Goal: Transaction & Acquisition: Purchase product/service

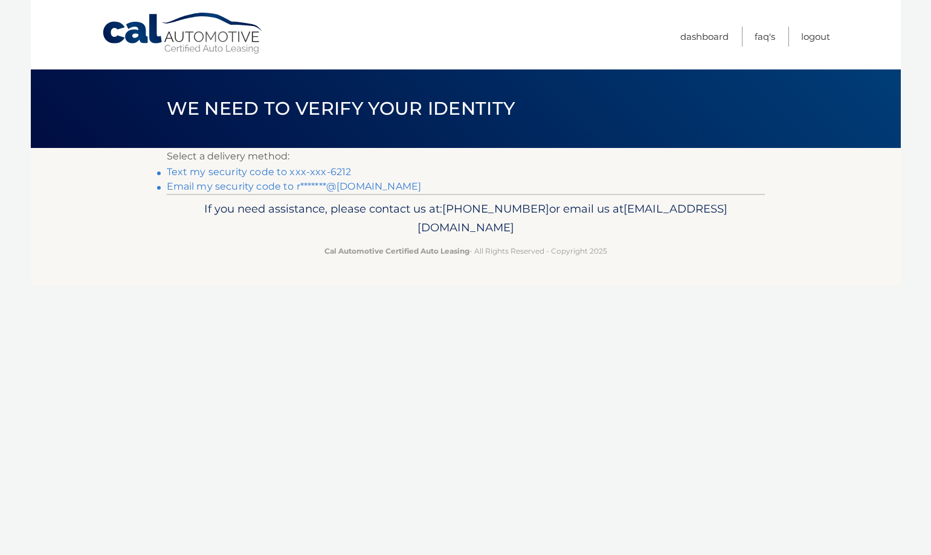
click at [268, 172] on link "Text my security code to xxx-xxx-6212" at bounding box center [259, 171] width 185 height 11
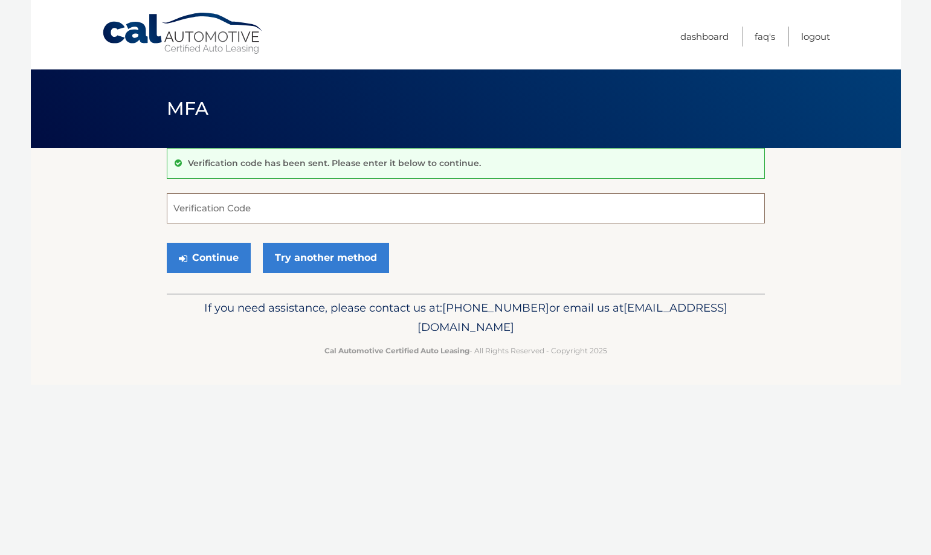
click at [261, 203] on input "Verification Code" at bounding box center [466, 208] width 598 height 30
type input "976441"
click at [188, 251] on button "Continue" at bounding box center [209, 258] width 84 height 30
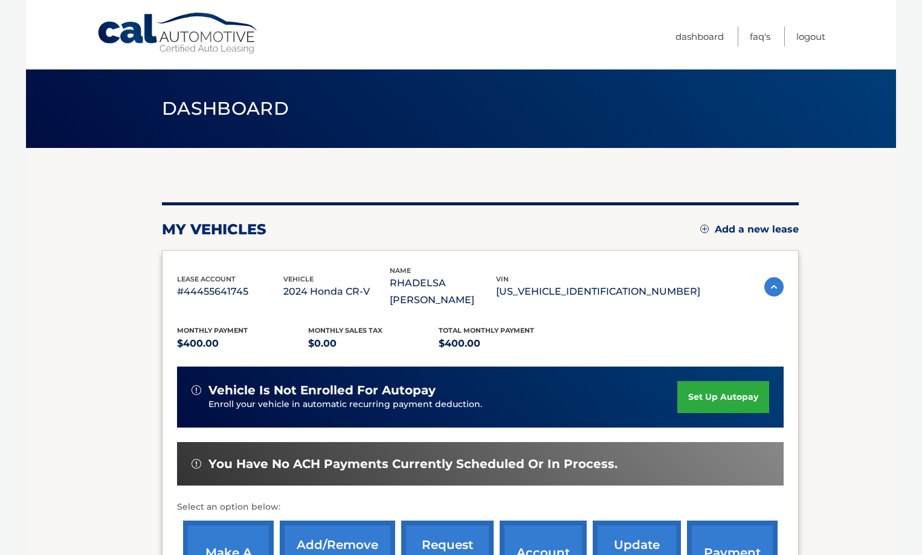
scroll to position [121, 0]
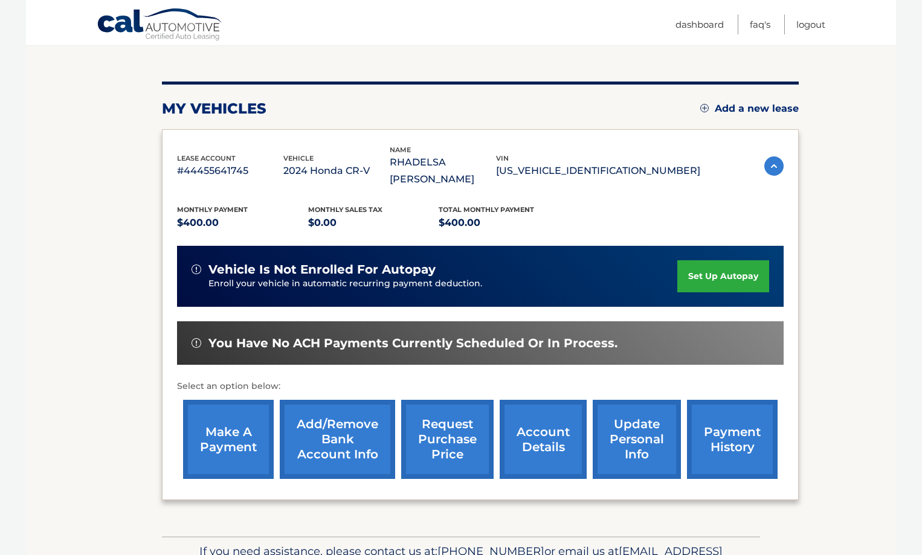
click at [252, 414] on link "make a payment" at bounding box center [228, 439] width 91 height 79
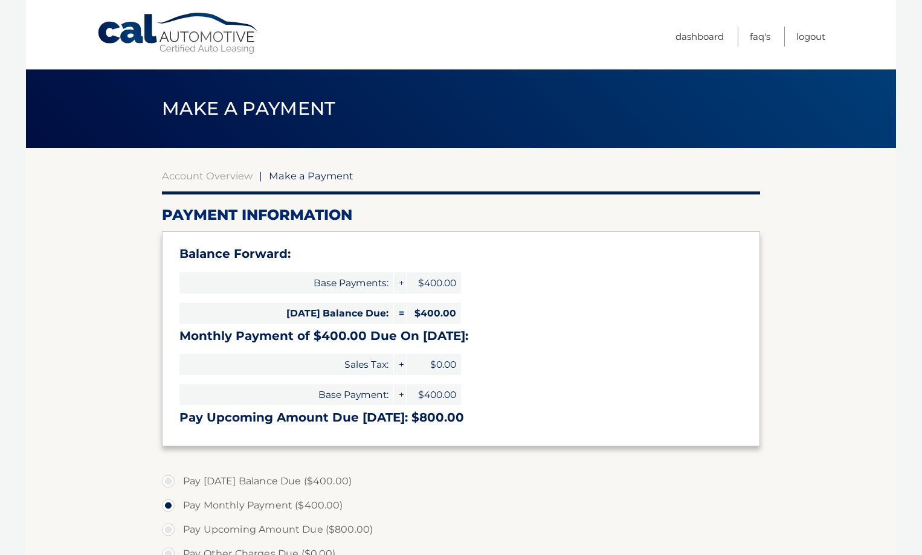
select select "YjZmNDljMWQtOTM2OC00YjE0LWJiZWEtMjlhMTFkOTM3YWJl"
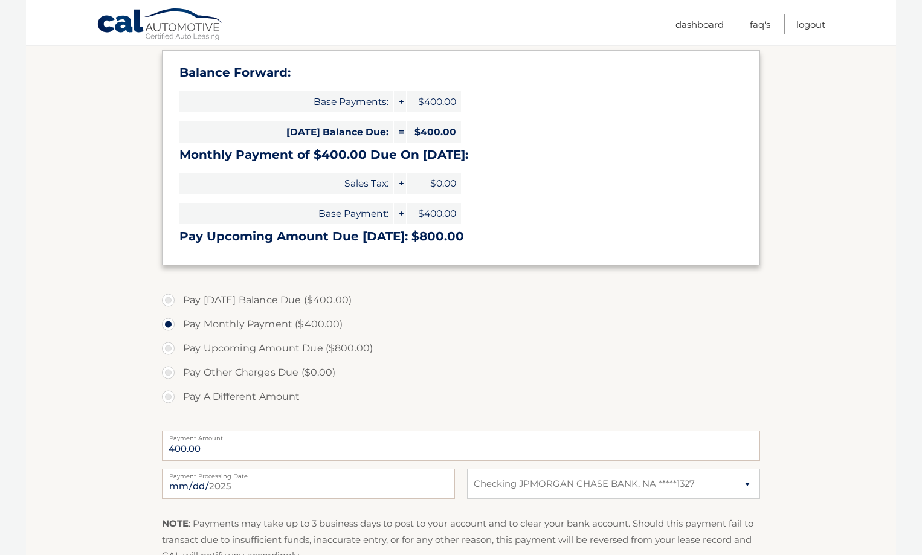
scroll to position [242, 0]
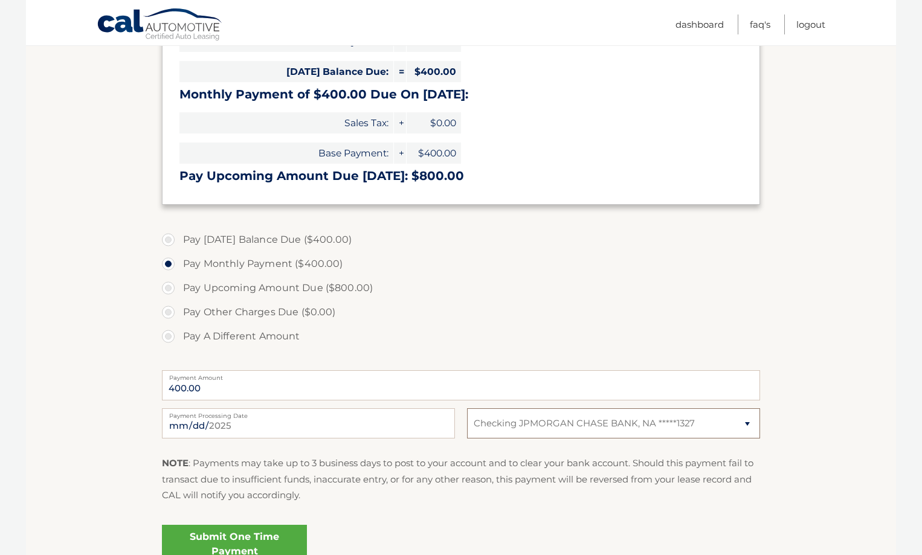
click at [635, 422] on select "Select Bank Account Checking JPMORGAN CHASE BANK, NA *****1327" at bounding box center [613, 423] width 293 height 30
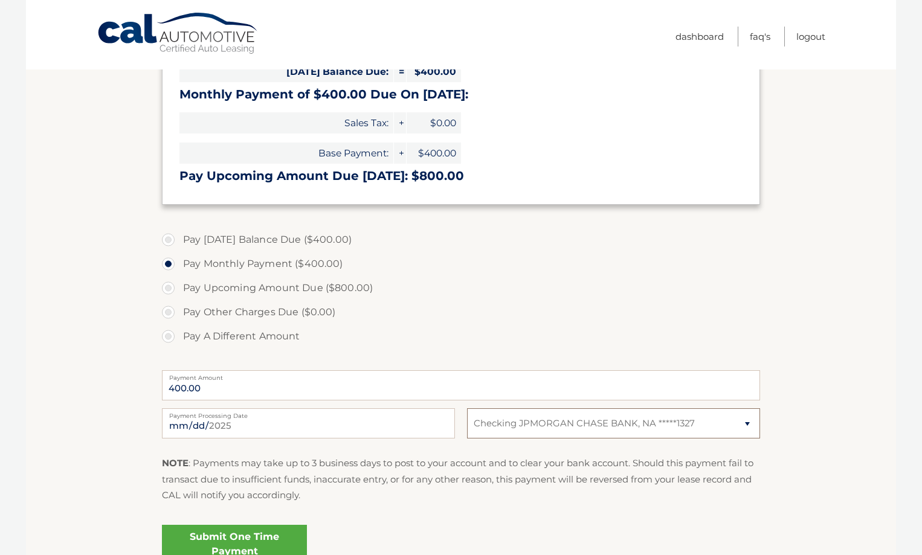
scroll to position [0, 0]
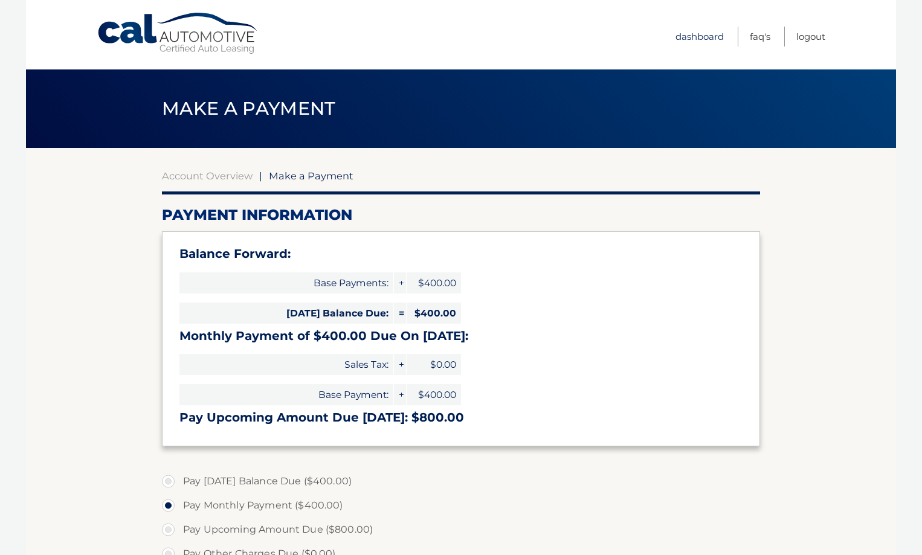
click at [696, 41] on link "Dashboard" at bounding box center [699, 37] width 48 height 20
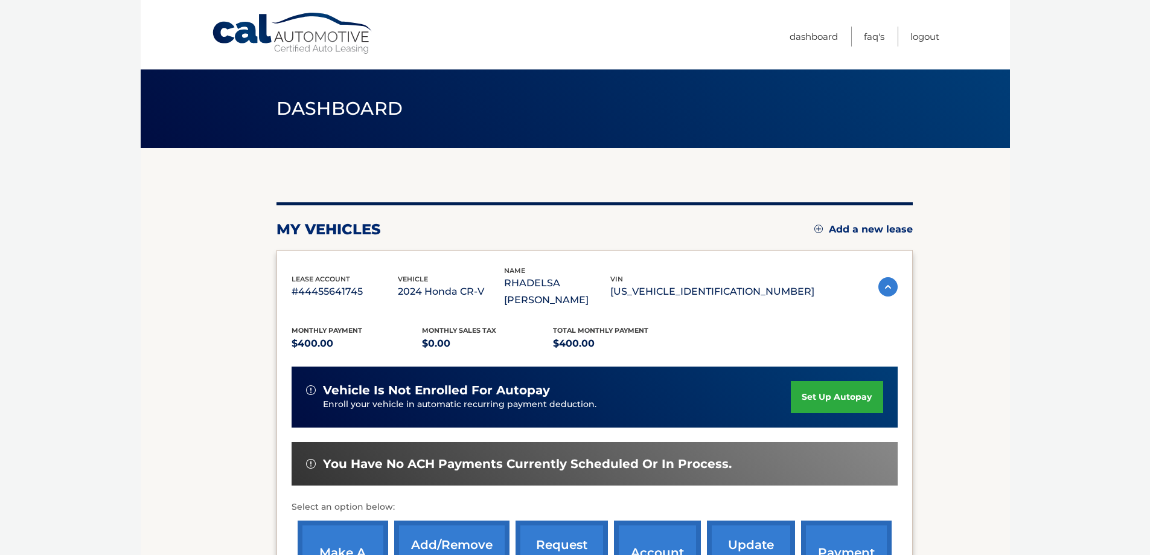
scroll to position [121, 0]
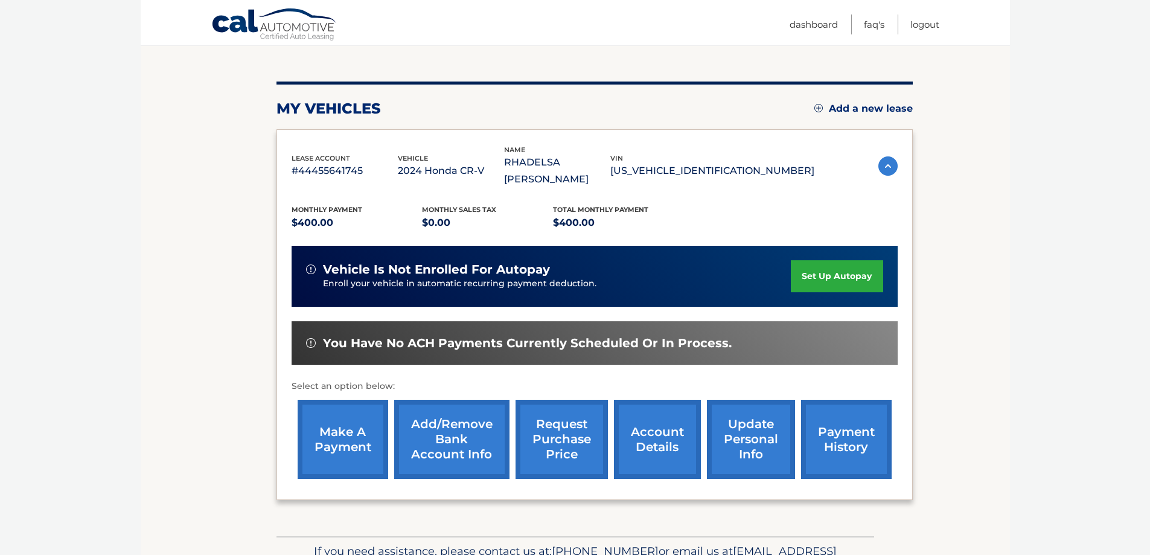
click at [443, 417] on link "Add/Remove bank account info" at bounding box center [451, 439] width 115 height 79
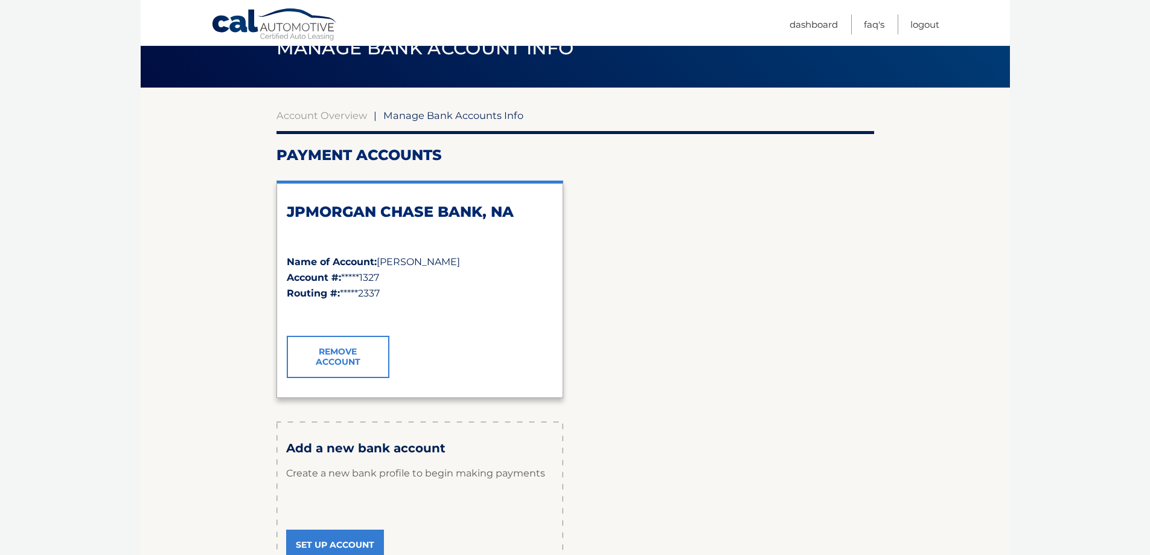
scroll to position [181, 0]
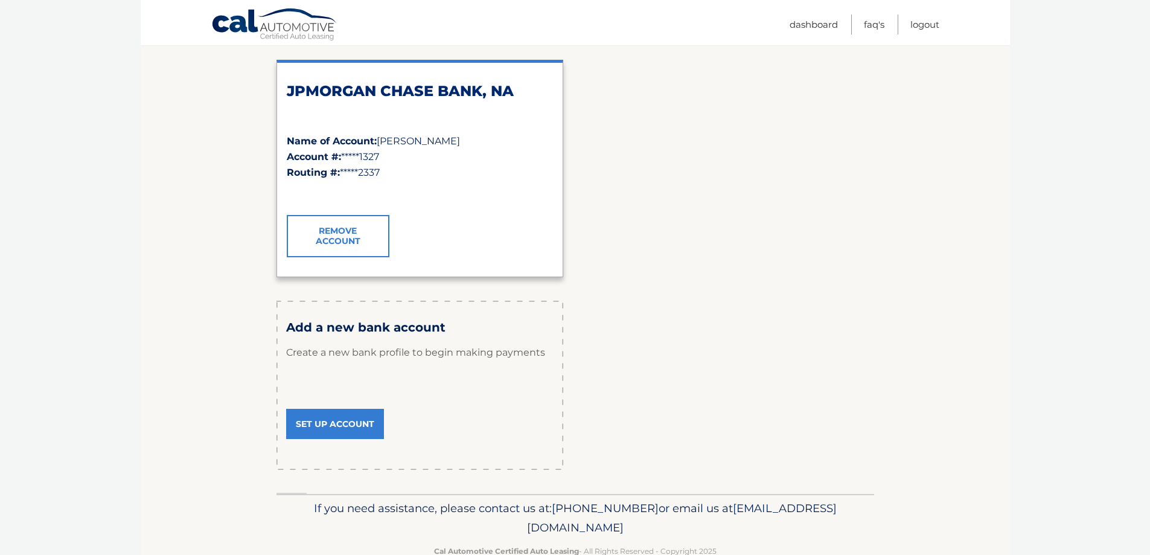
click at [344, 426] on link "Set Up Account" at bounding box center [335, 424] width 98 height 30
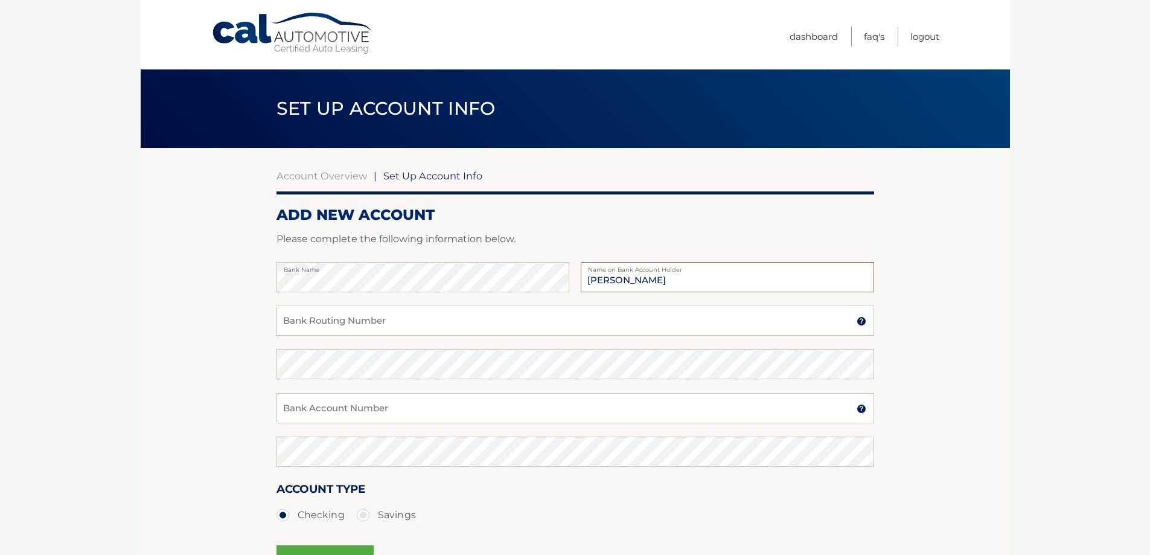
type input "Rhadelsa M Duran"
click at [338, 324] on input "Bank Routing Number" at bounding box center [576, 321] width 598 height 30
type input "231372691"
drag, startPoint x: 337, startPoint y: 404, endPoint x: 331, endPoint y: 412, distance: 10.4
click at [337, 406] on input "Bank Account Number" at bounding box center [576, 408] width 598 height 30
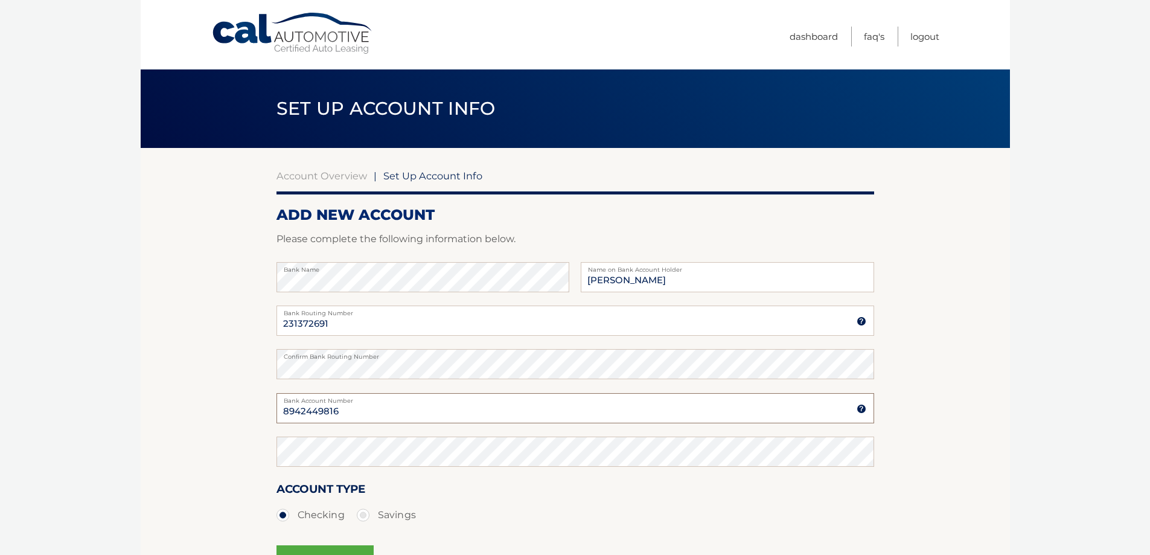
type input "8942449816"
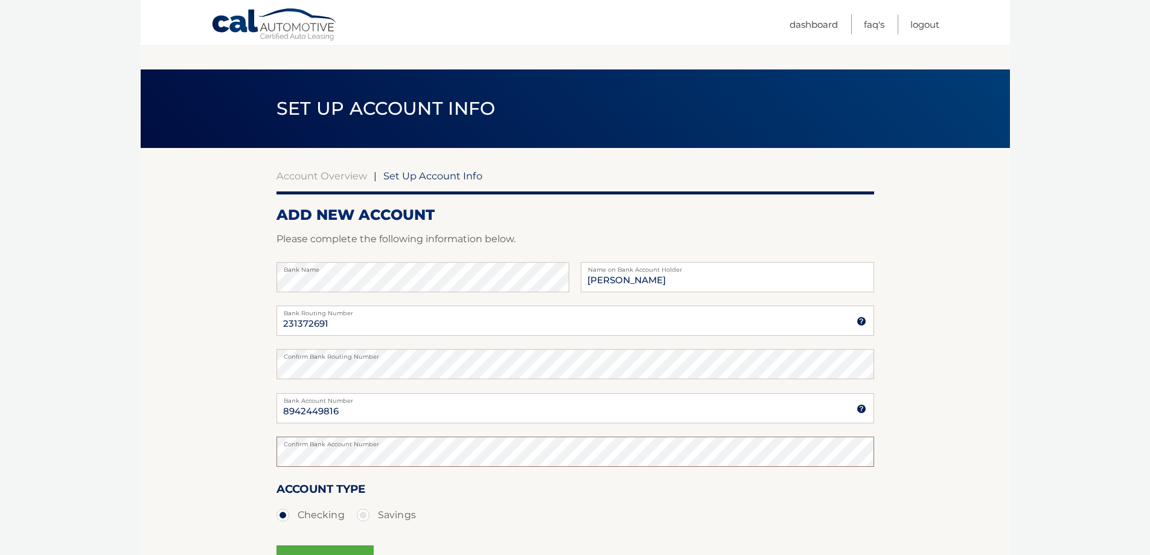
scroll to position [146, 0]
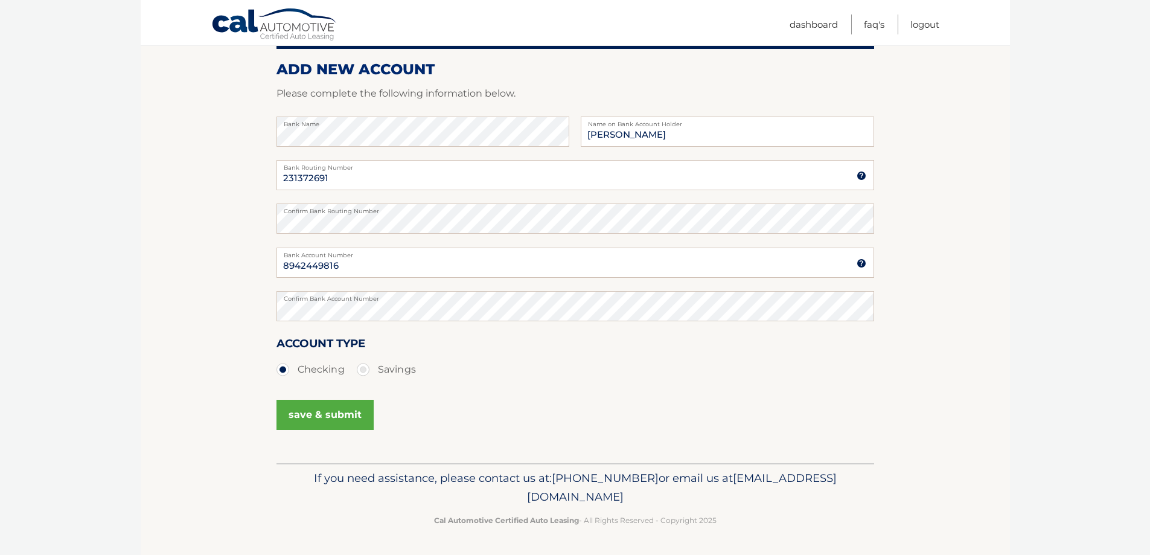
click at [341, 422] on button "save & submit" at bounding box center [325, 415] width 97 height 30
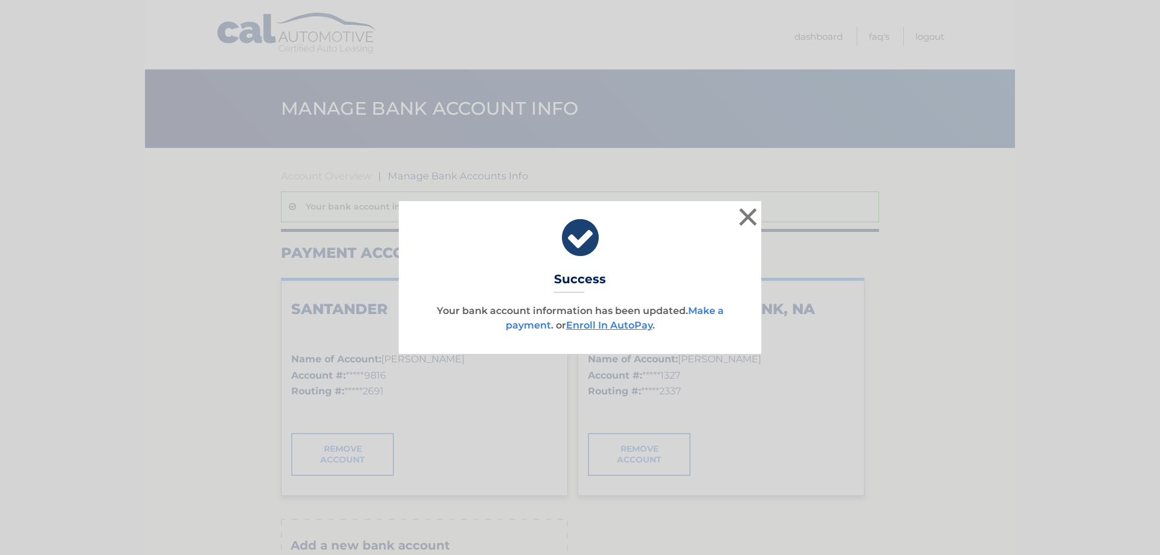
click at [710, 314] on link "Make a payment" at bounding box center [614, 318] width 218 height 26
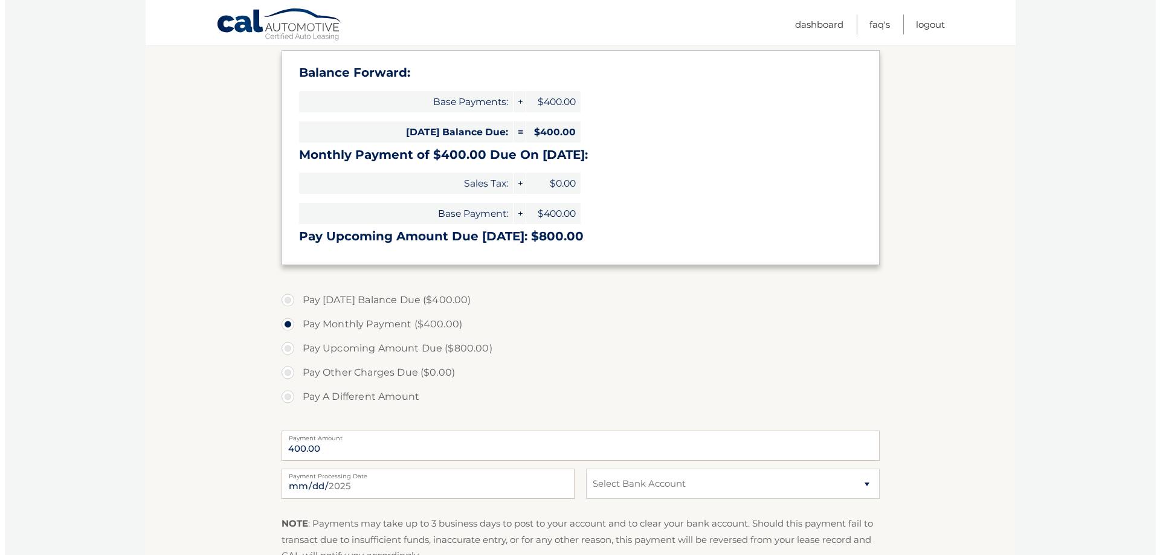
scroll to position [359, 0]
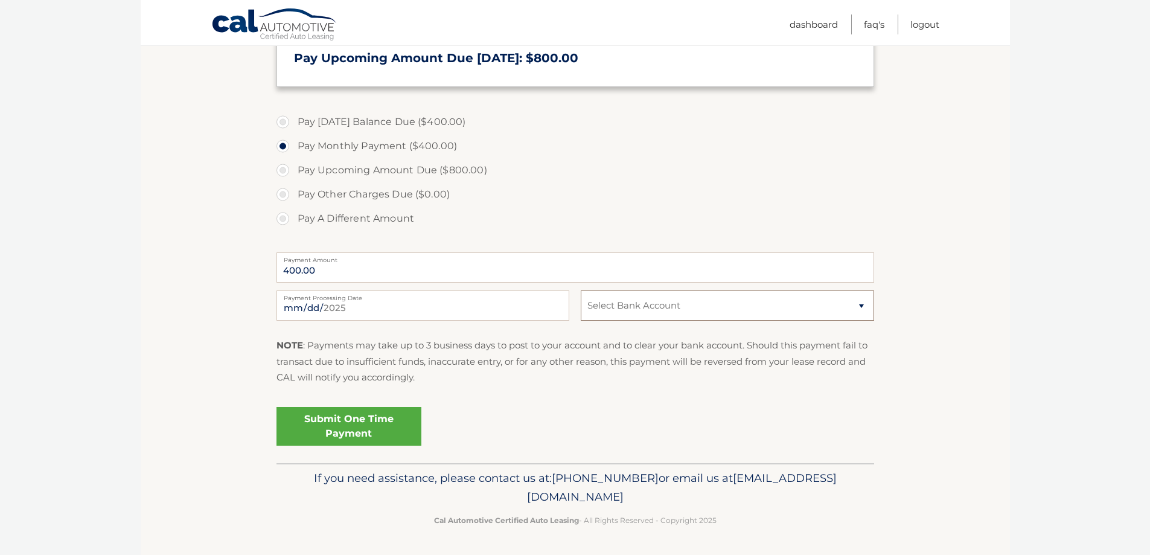
click at [664, 306] on select "Select Bank Account Checking SANTANDER *****9816 Checking JPMORGAN CHASE BANK, …" at bounding box center [727, 305] width 293 height 30
select select "YTlkM2Q3YjgtZGE1Yy00YWM2LWIyNzktMjkxNmQyYWE3MWIz"
click at [581, 290] on select "Select Bank Account Checking SANTANDER *****9816 Checking JPMORGAN CHASE BANK, …" at bounding box center [727, 305] width 293 height 30
click at [350, 428] on link "Submit One Time Payment" at bounding box center [349, 426] width 145 height 39
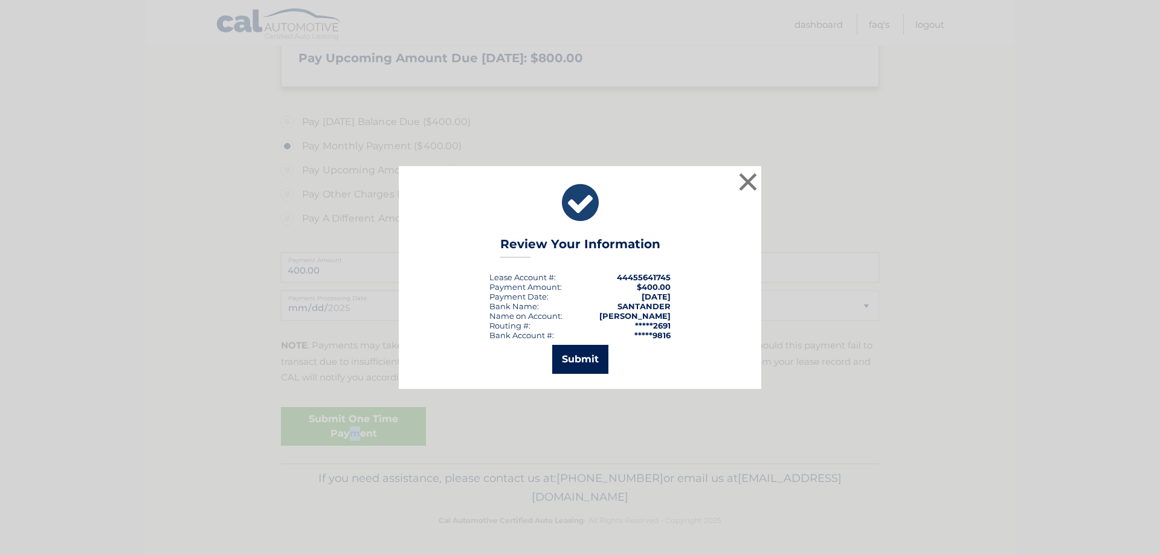
click at [579, 361] on button "Submit" at bounding box center [580, 359] width 56 height 29
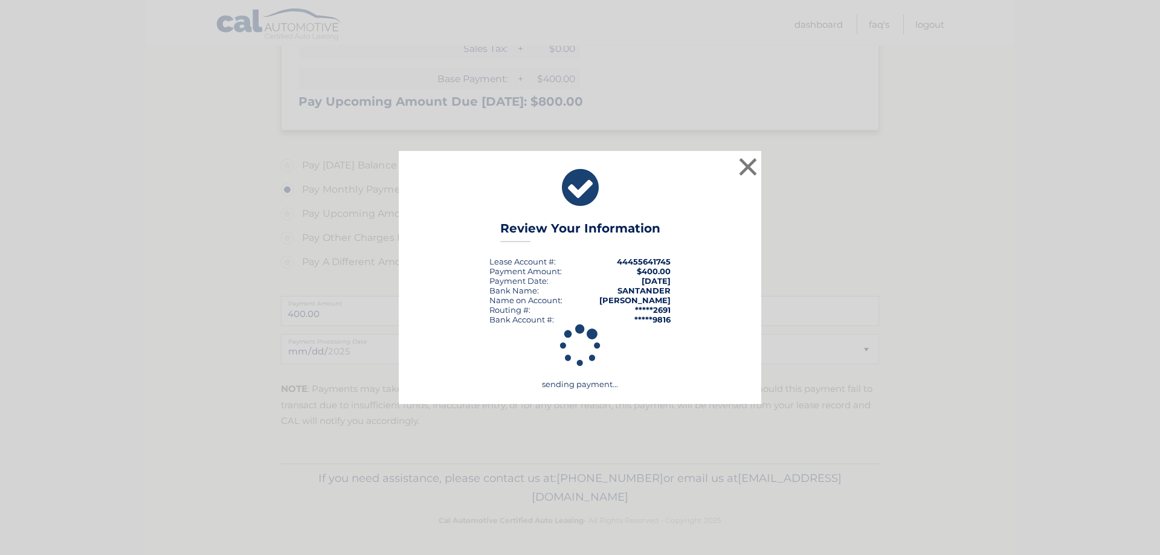
scroll to position [316, 0]
